Goal: Information Seeking & Learning: Learn about a topic

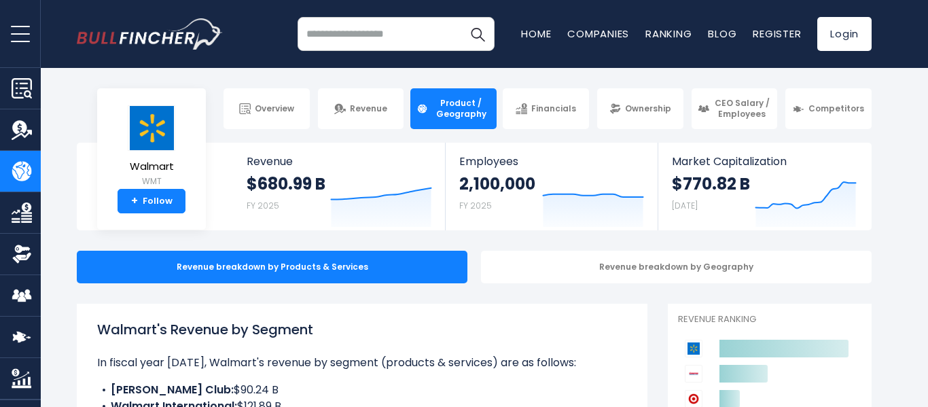
click at [405, 38] on input "search" at bounding box center [396, 34] width 197 height 34
type input "*"
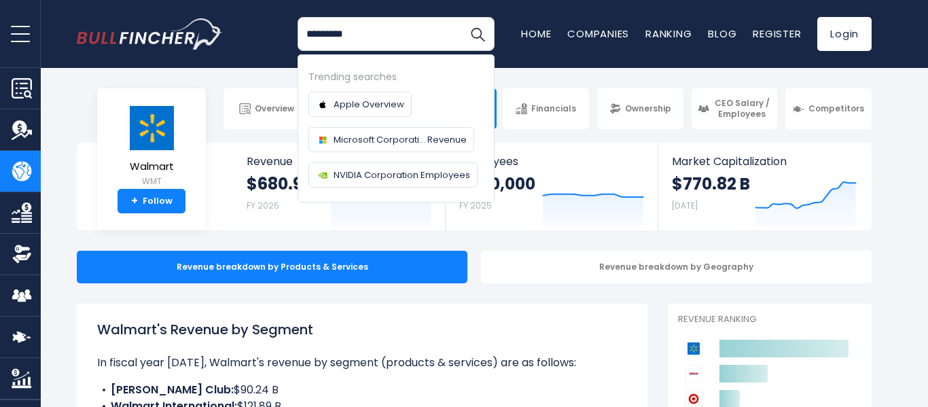
type input "*********"
click at [461, 17] on button "Search" at bounding box center [478, 34] width 34 height 34
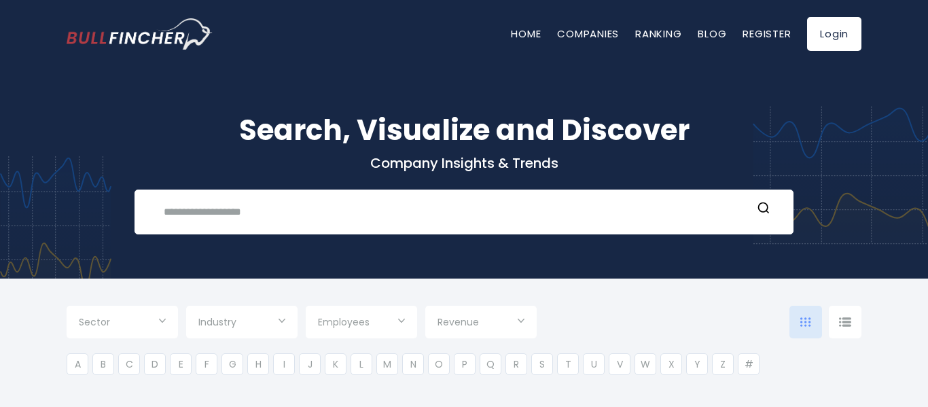
type input "***"
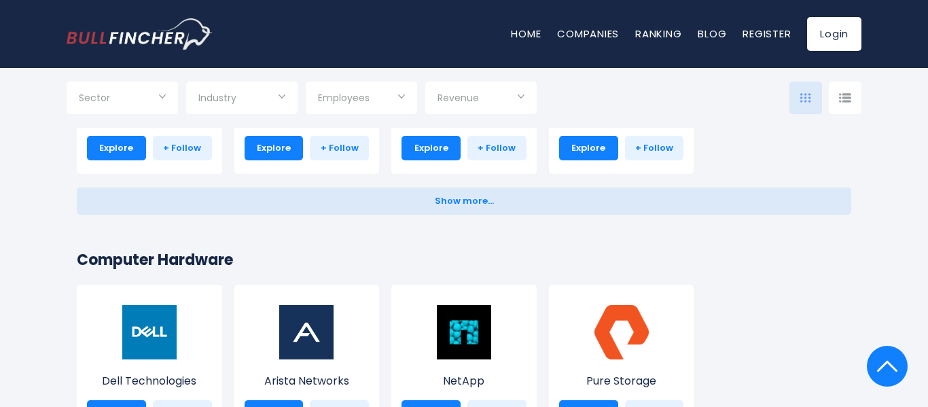
scroll to position [822, 0]
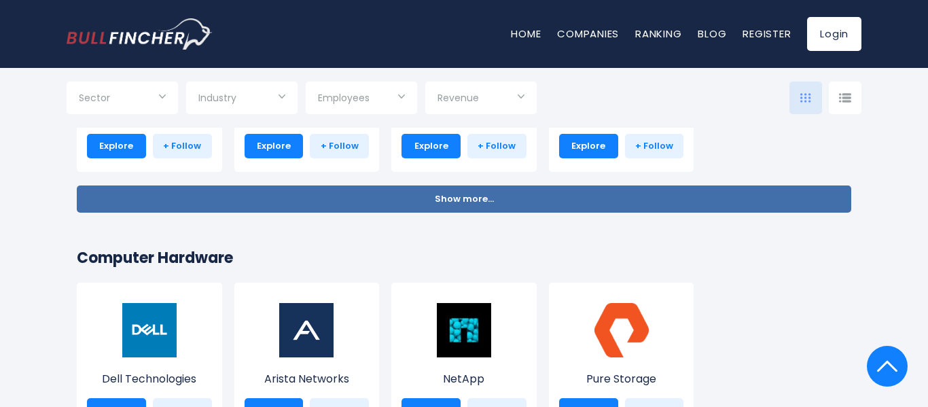
click at [253, 210] on button "Show more... Show less..." at bounding box center [464, 199] width 775 height 27
click at [470, 207] on button "Show more... Show less..." at bounding box center [464, 199] width 775 height 27
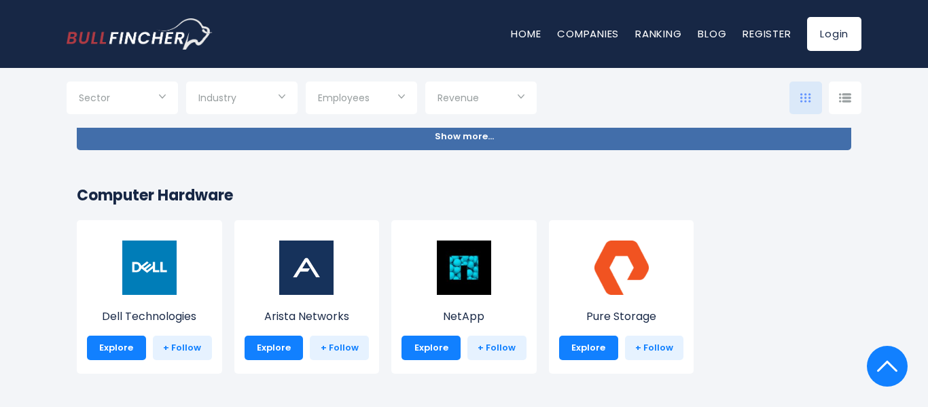
scroll to position [719, 0]
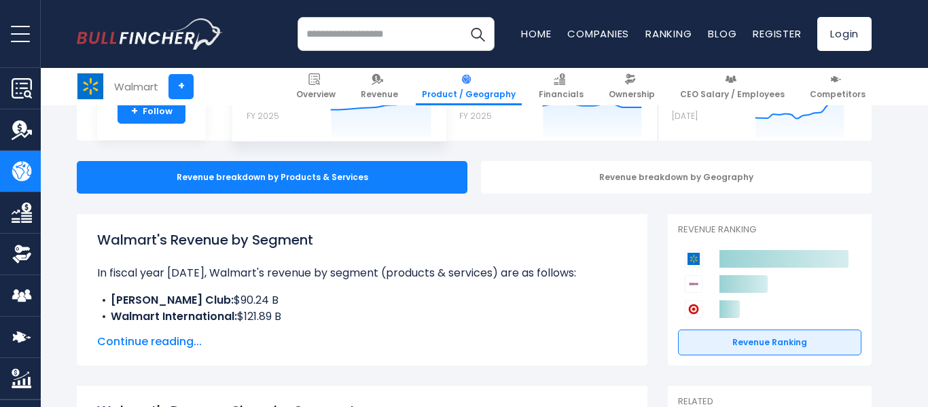
scroll to position [152, 0]
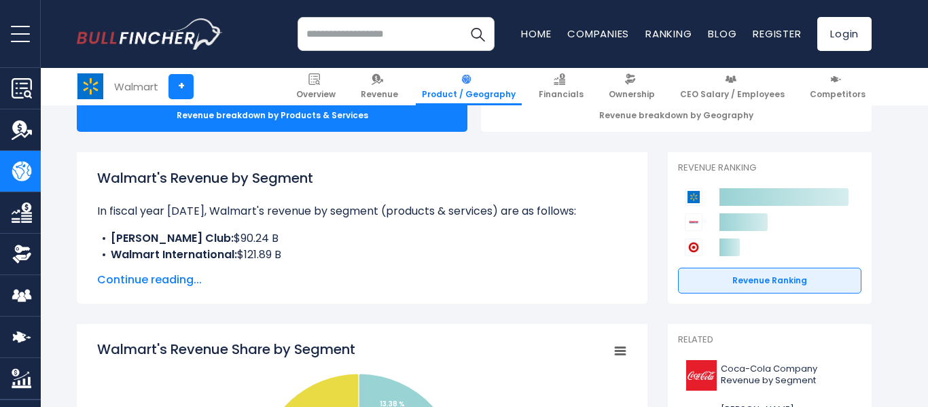
click at [146, 280] on span "Continue reading..." at bounding box center [362, 280] width 530 height 16
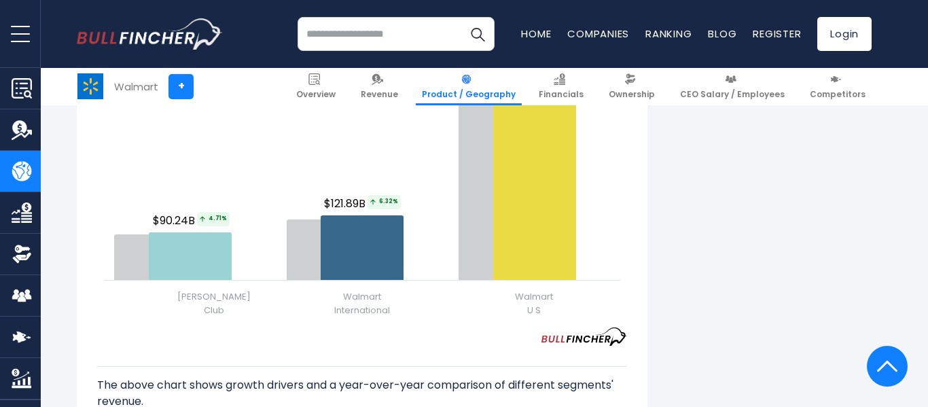
scroll to position [1816, 0]
